Goal: Check status

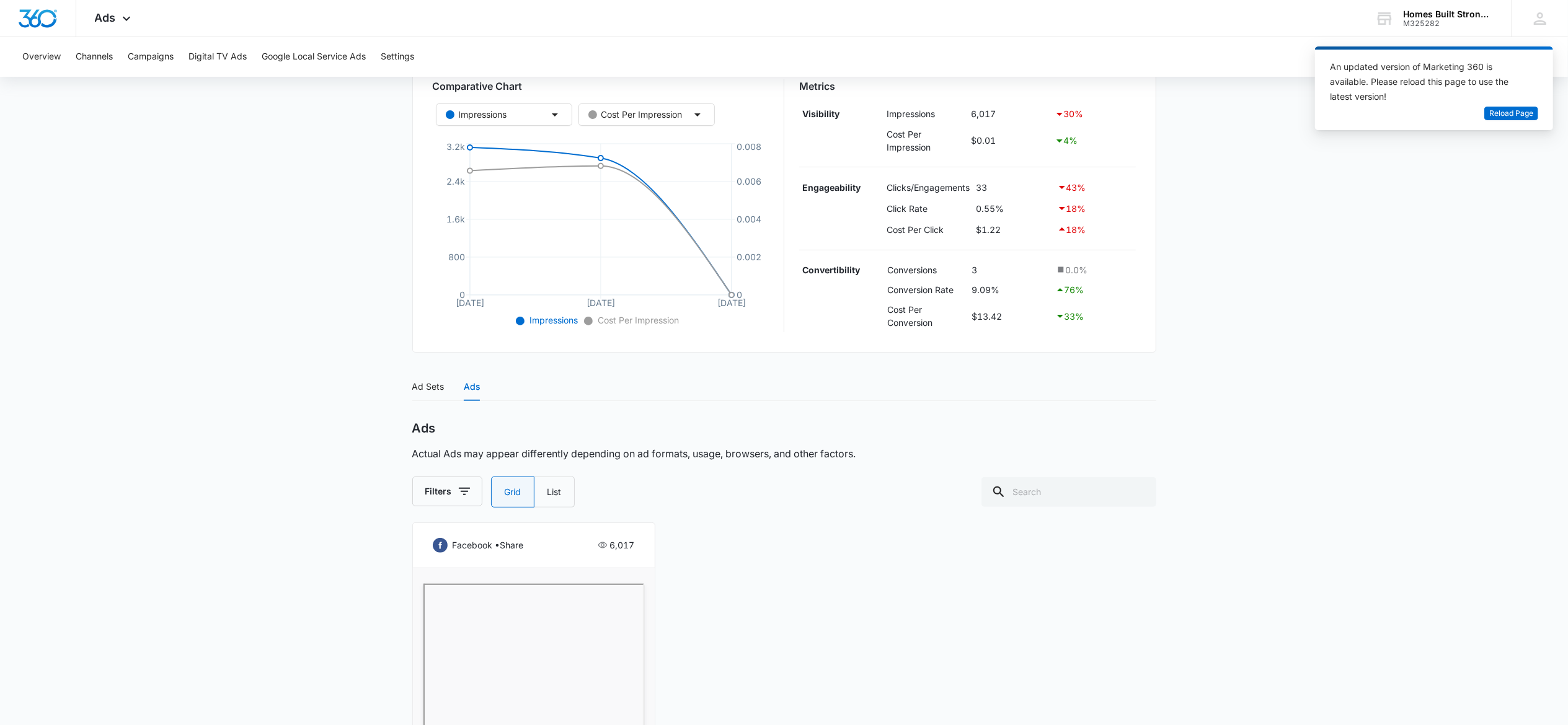
scroll to position [129, 0]
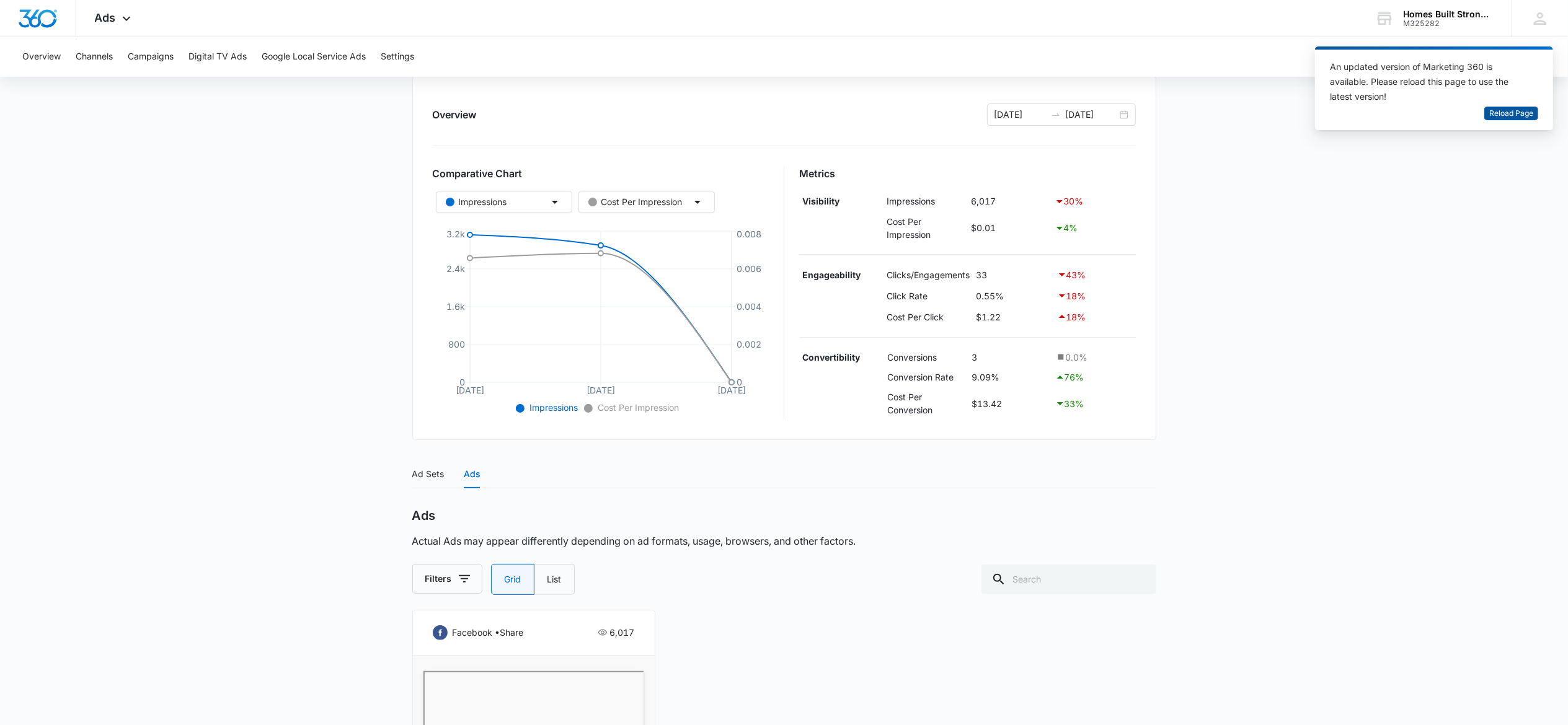
click at [1516, 114] on span "Reload Page" at bounding box center [1511, 113] width 44 height 12
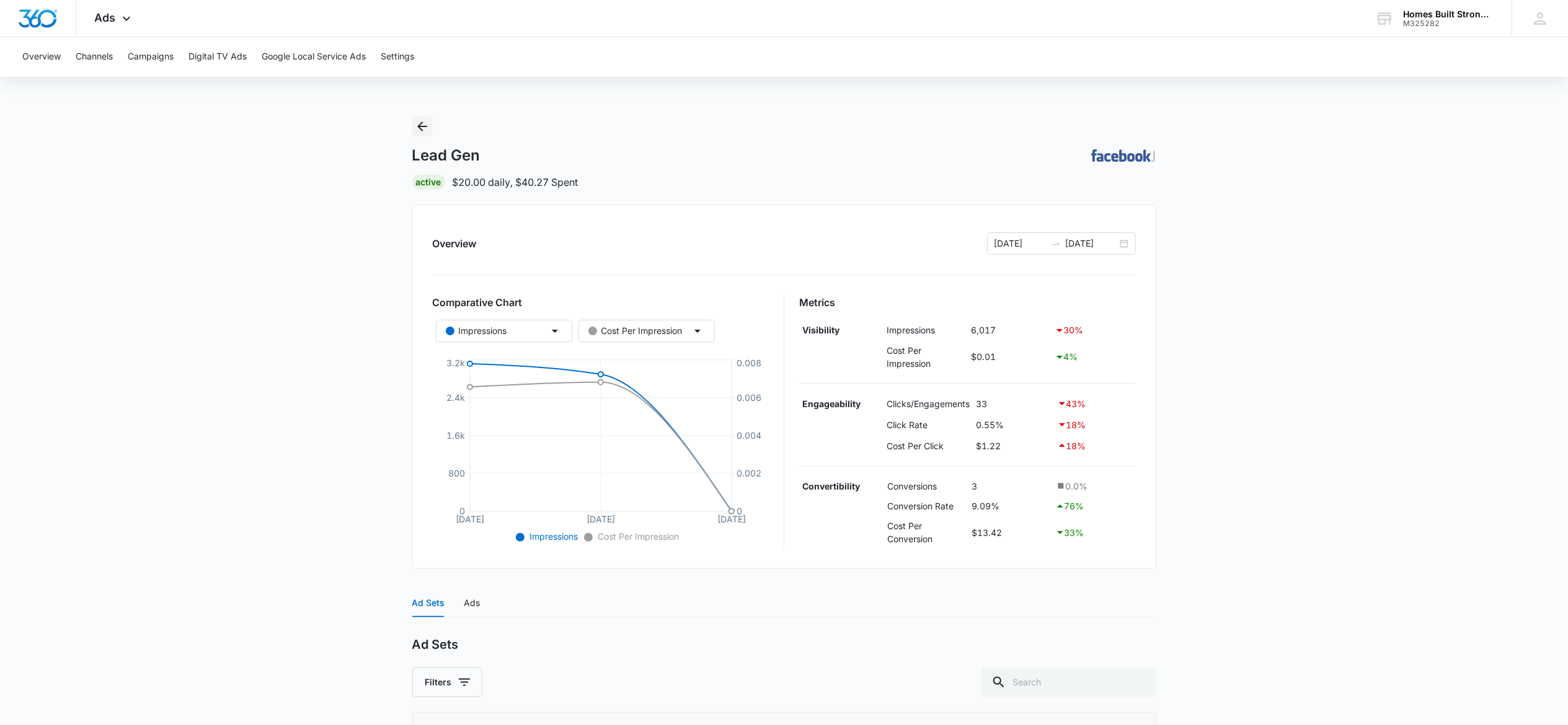
click at [424, 126] on icon "Back" at bounding box center [422, 126] width 10 height 10
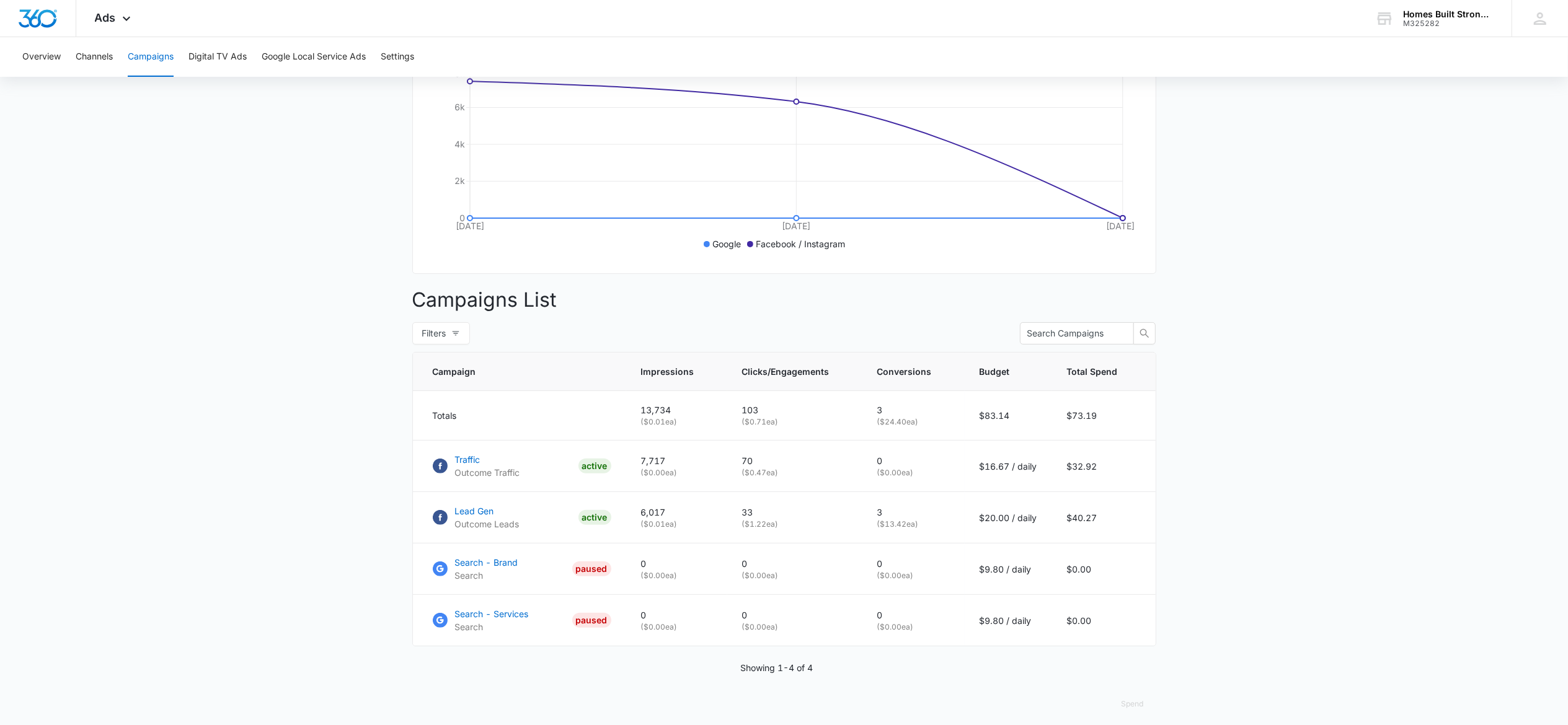
scroll to position [281, 0]
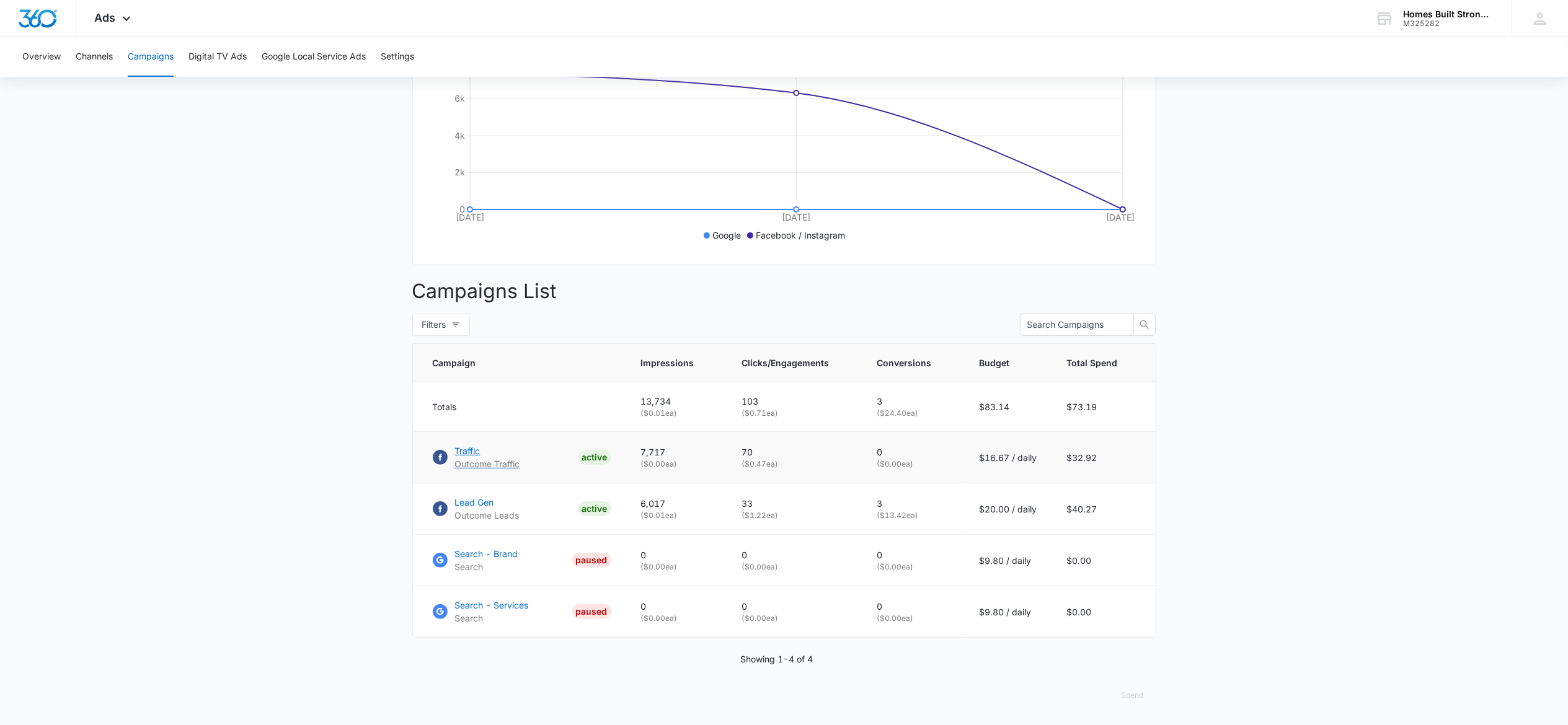
click at [473, 459] on p "Outcome Traffic" at bounding box center [487, 464] width 65 height 13
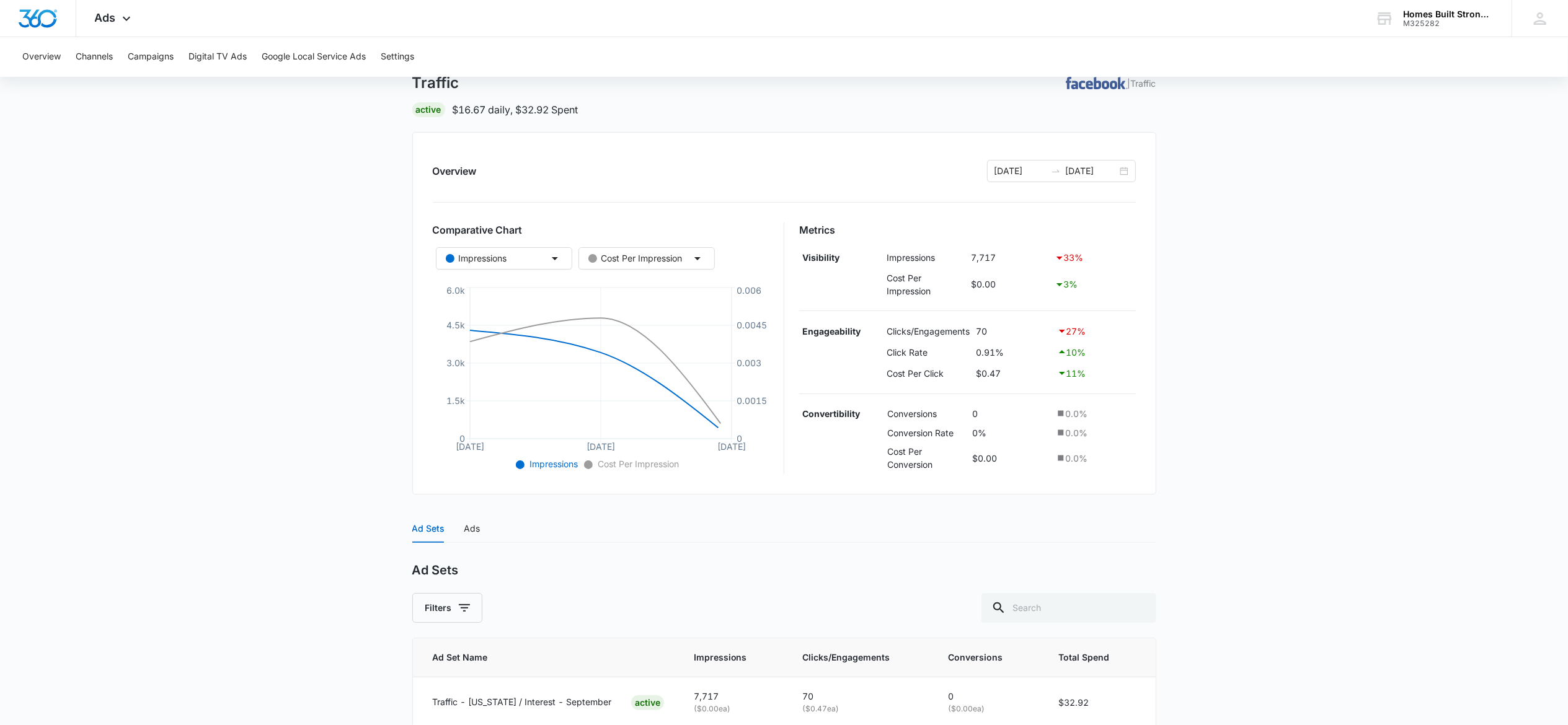
scroll to position [135, 0]
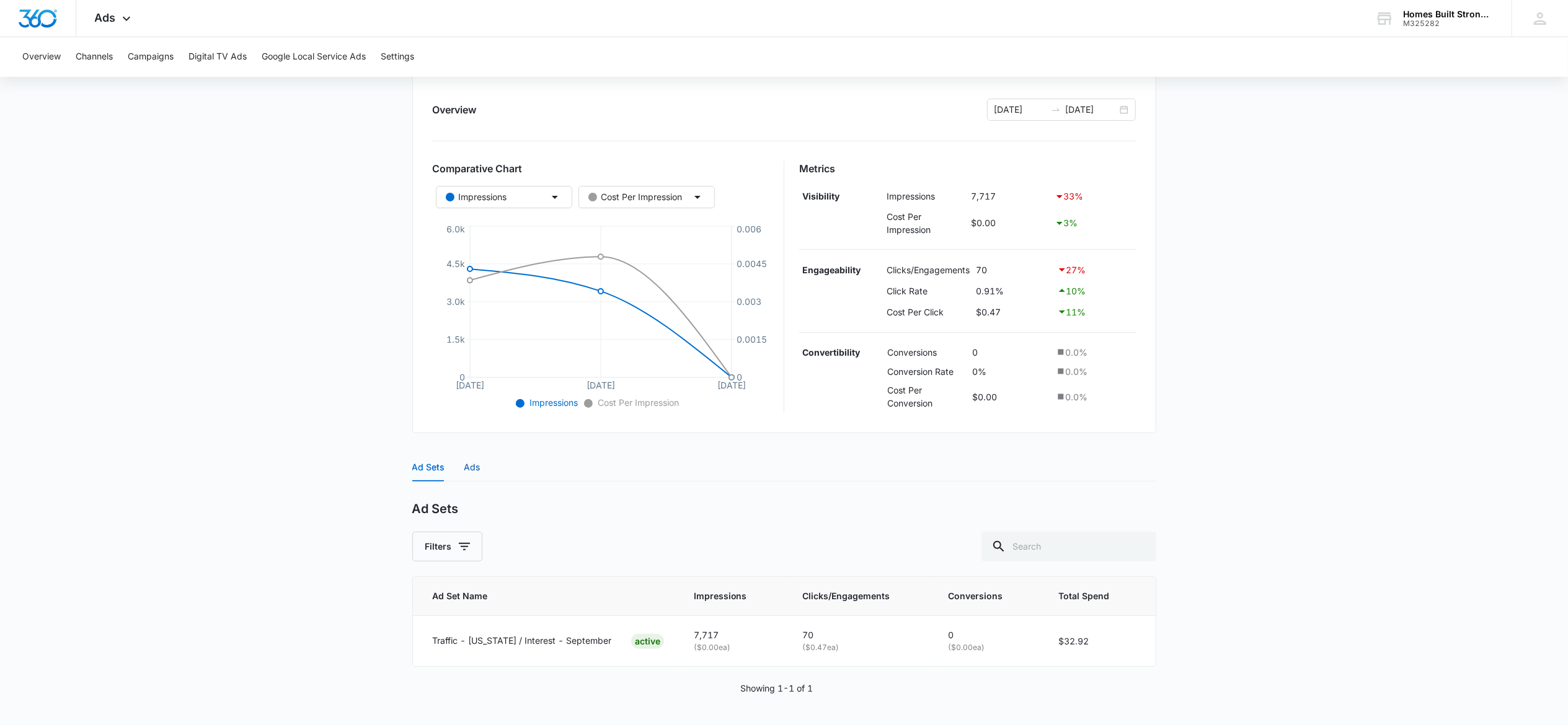
click at [469, 463] on div "Ads" at bounding box center [472, 467] width 16 height 14
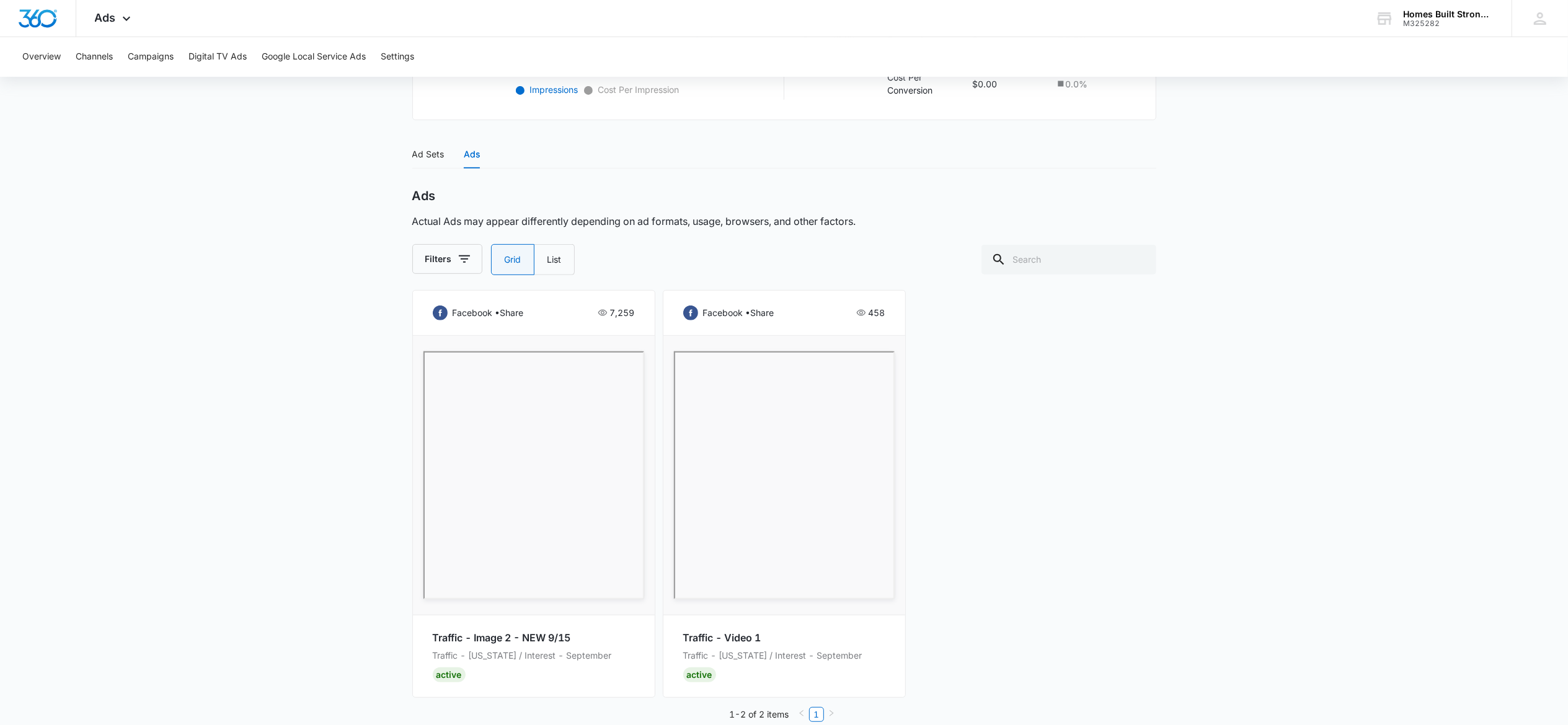
scroll to position [469, 0]
